Goal: Task Accomplishment & Management: Manage account settings

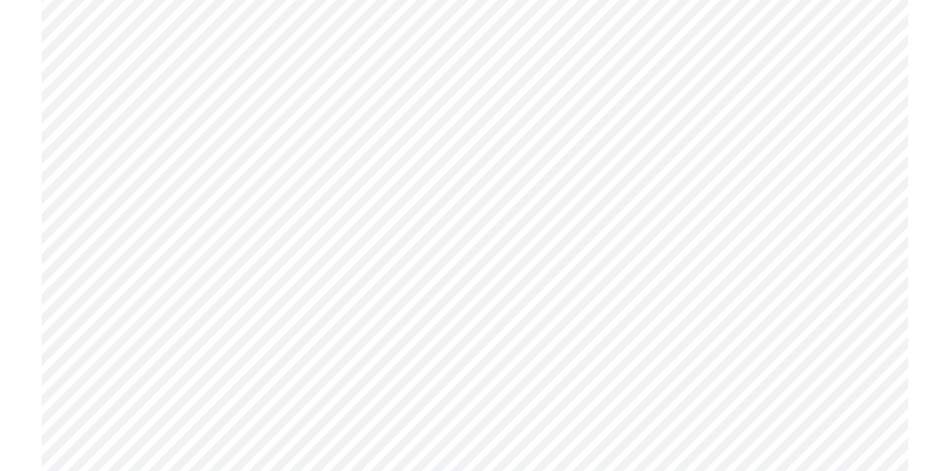
scroll to position [2471, 0]
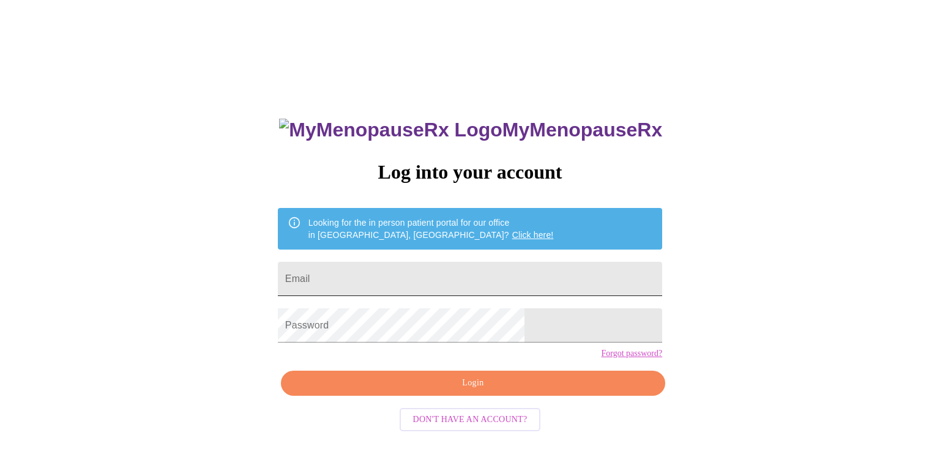
click at [478, 280] on input "Email" at bounding box center [470, 279] width 384 height 34
click at [683, 108] on div "MyMenopauseRx Log into your account Looking for the in person patient portal fo…" at bounding box center [470, 287] width 930 height 565
click at [450, 272] on input "Email" at bounding box center [470, 279] width 384 height 34
type input "[EMAIL_ADDRESS][DOMAIN_NAME]"
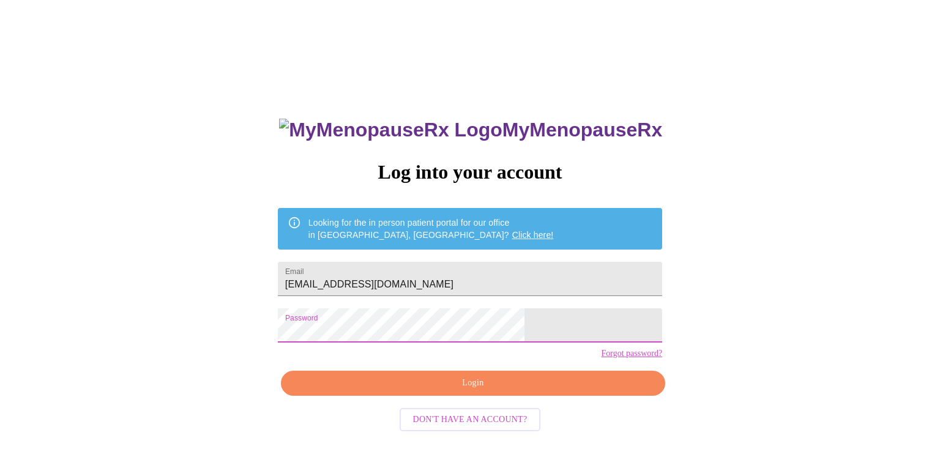
click at [486, 391] on span "Login" at bounding box center [473, 383] width 356 height 15
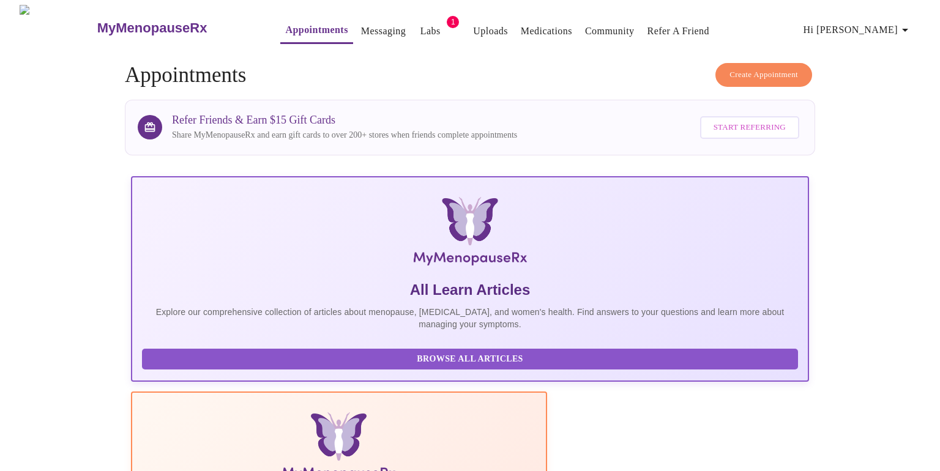
click at [521, 25] on link "Medications" at bounding box center [546, 31] width 51 height 17
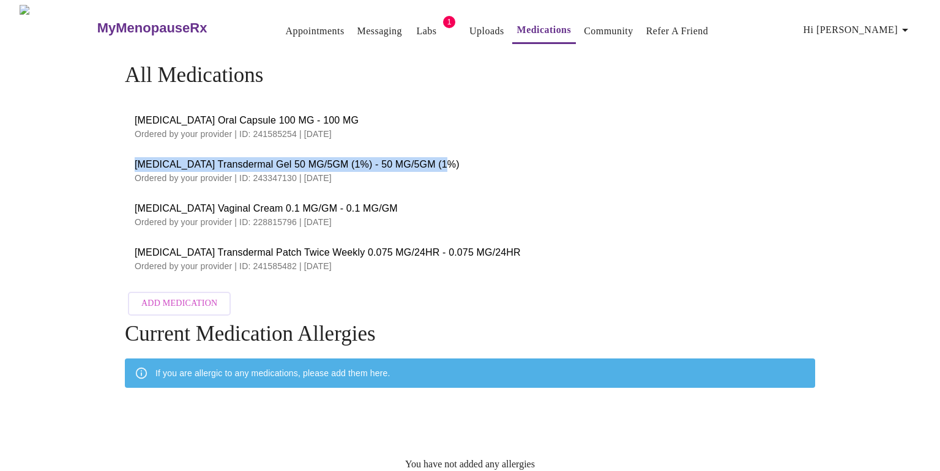
drag, startPoint x: 456, startPoint y: 164, endPoint x: 218, endPoint y: 149, distance: 237.8
click at [218, 149] on li "[MEDICAL_DATA] Transdermal Gel 50 MG/5GM (1%) - 50 MG/5GM (1%) Ordered by your …" at bounding box center [470, 171] width 690 height 44
copy span "[MEDICAL_DATA] Transdermal Gel 50 MG/5GM (1%) - 50 MG/5GM (1%)"
